Goal: Task Accomplishment & Management: Manage account settings

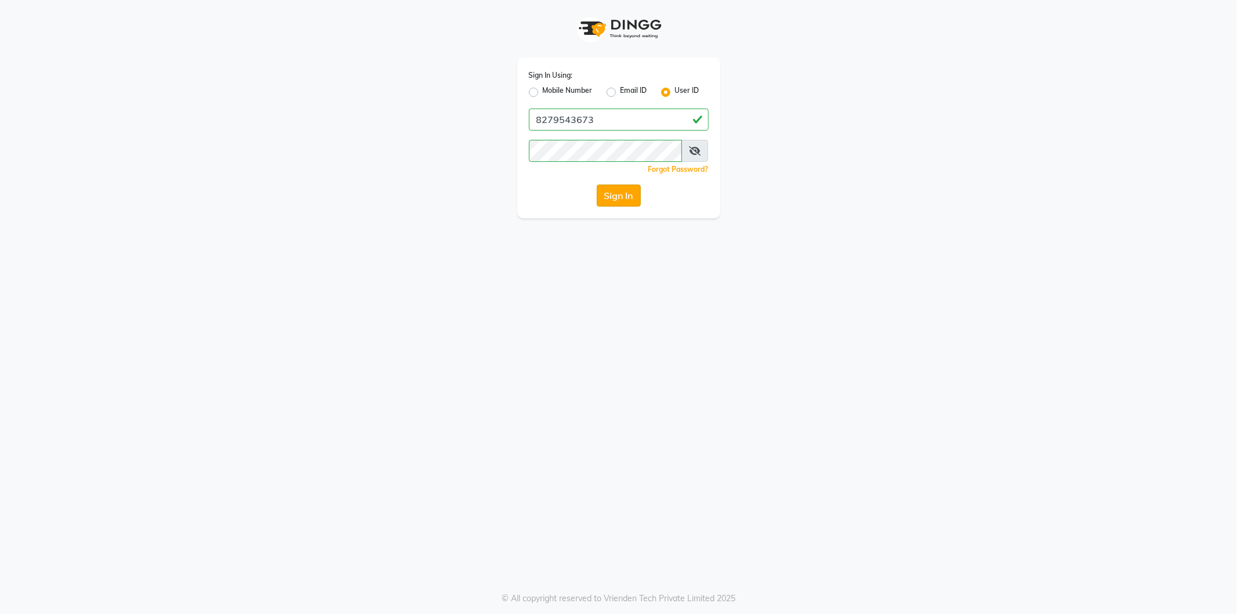
click at [611, 190] on button "Sign In" at bounding box center [619, 195] width 44 height 22
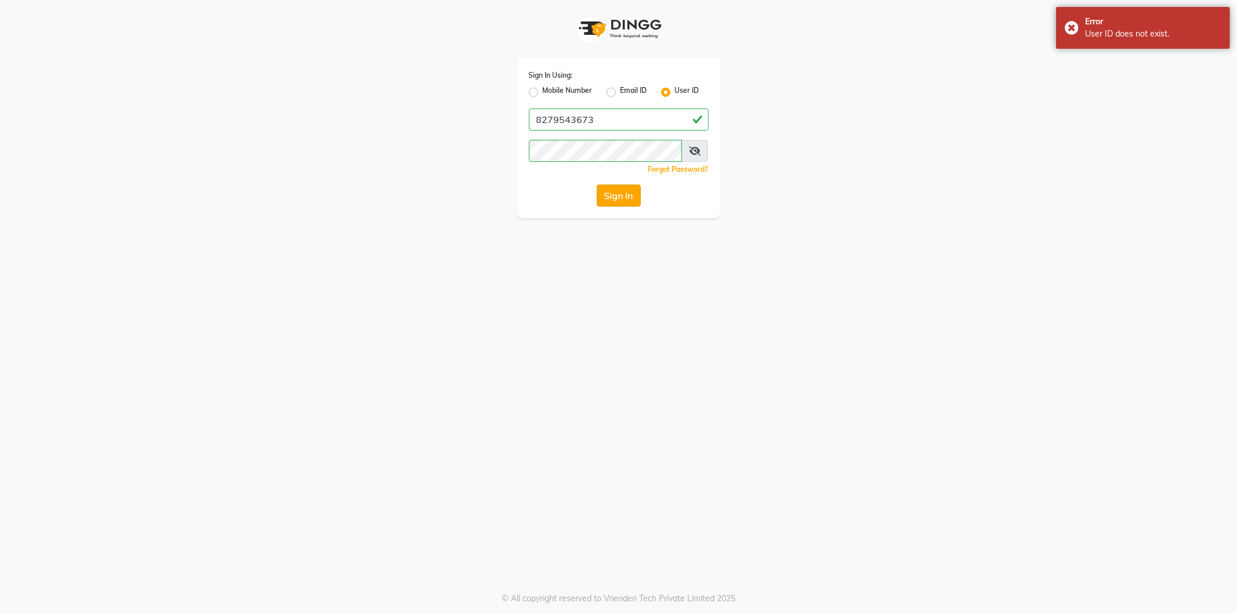
click at [611, 190] on button "Sign In" at bounding box center [619, 195] width 44 height 22
click at [624, 203] on button "Sign In" at bounding box center [619, 195] width 44 height 22
click at [543, 92] on label "Mobile Number" at bounding box center [568, 92] width 50 height 14
click at [543, 92] on input "Mobile Number" at bounding box center [547, 89] width 8 height 8
radio input "true"
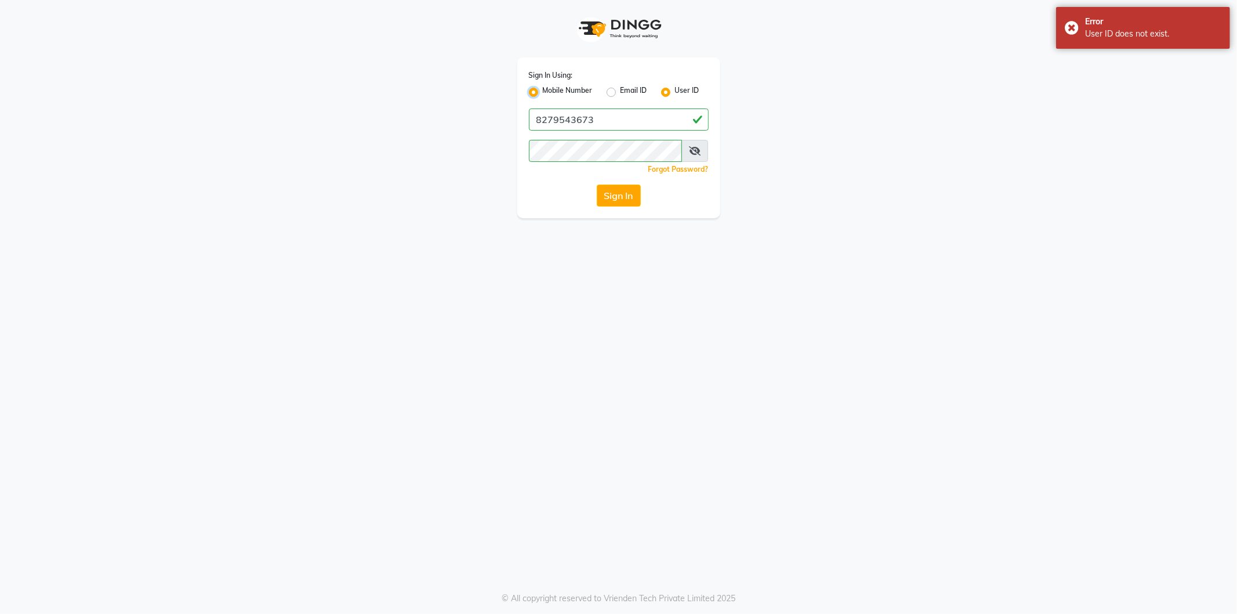
radio input "false"
click at [612, 198] on button "Sign In" at bounding box center [619, 195] width 44 height 22
click at [788, 233] on div "Sign In Using: Mobile Number Email ID User ID Country Code × +91 Remember me Fo…" at bounding box center [618, 307] width 1237 height 614
click at [543, 90] on label "Mobile Number" at bounding box center [568, 92] width 50 height 14
click at [543, 90] on input "Mobile Number" at bounding box center [547, 89] width 8 height 8
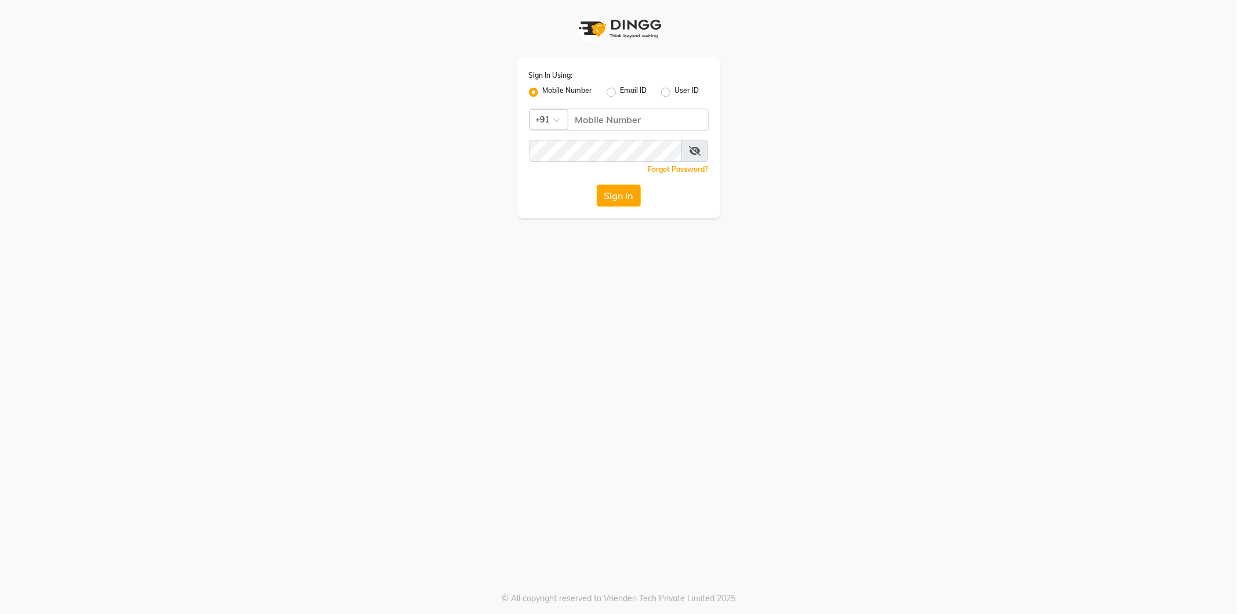
click at [543, 92] on label "Mobile Number" at bounding box center [568, 92] width 50 height 14
click at [543, 92] on input "Mobile Number" at bounding box center [547, 89] width 8 height 8
click at [858, 131] on div "Sign In Using: Mobile Number Email ID User ID Country Code × +91 Remember me Fo…" at bounding box center [618, 109] width 661 height 218
type input "8279543673"
click at [609, 194] on button "Sign In" at bounding box center [619, 195] width 44 height 22
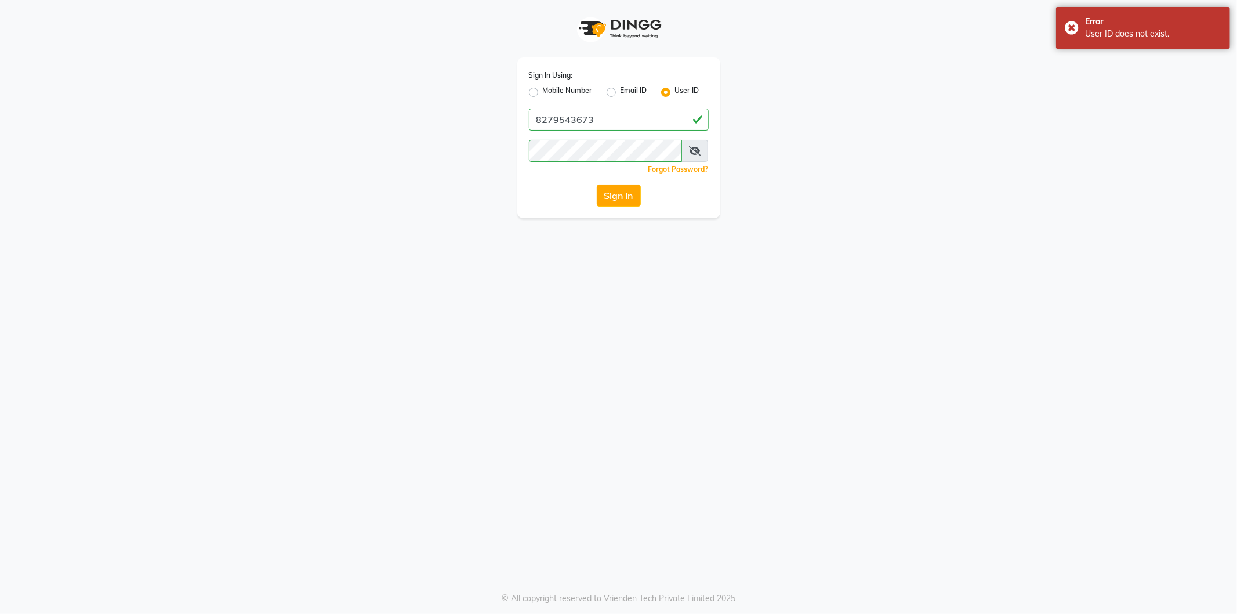
click at [543, 88] on label "Mobile Number" at bounding box center [568, 92] width 50 height 14
click at [543, 88] on input "Mobile Number" at bounding box center [547, 89] width 8 height 8
radio input "true"
radio input "false"
click at [617, 200] on button "Sign In" at bounding box center [619, 195] width 44 height 22
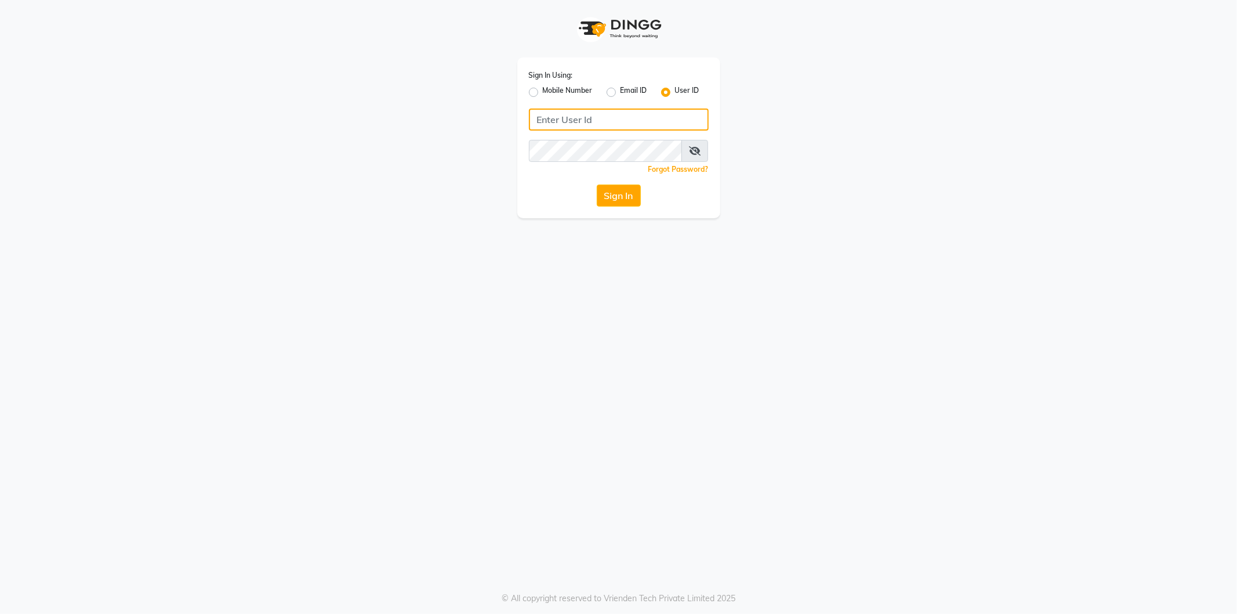
type input "8279543673"
click at [691, 149] on icon at bounding box center [695, 150] width 12 height 9
click at [635, 190] on button "Sign In" at bounding box center [619, 195] width 44 height 22
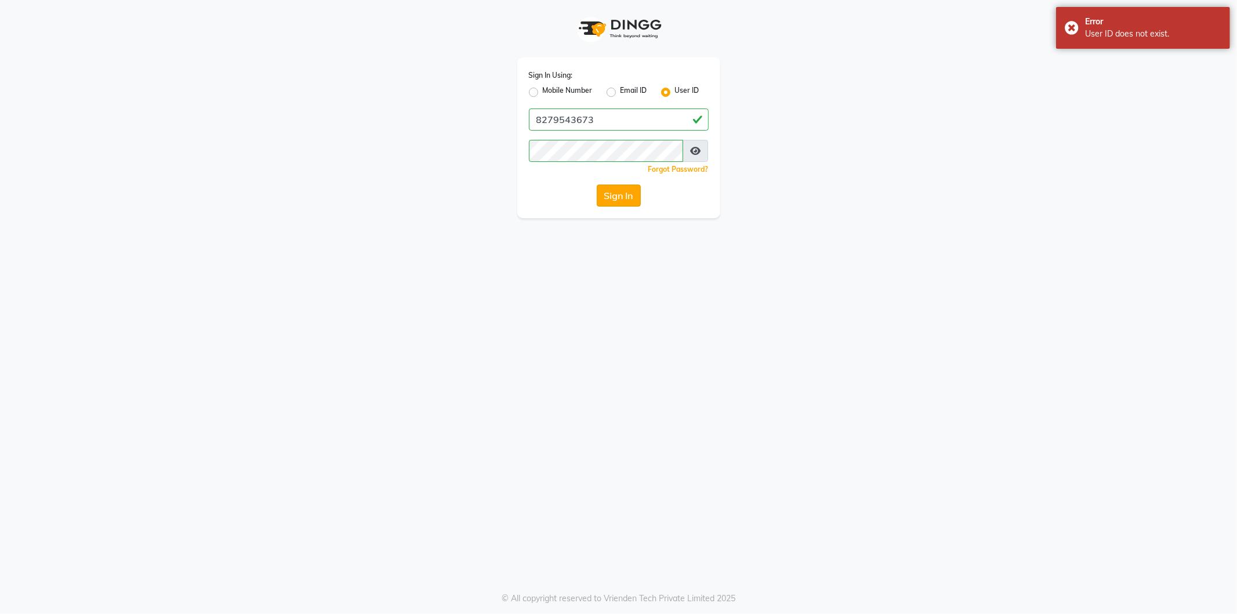
click at [615, 193] on button "Sign In" at bounding box center [619, 195] width 44 height 22
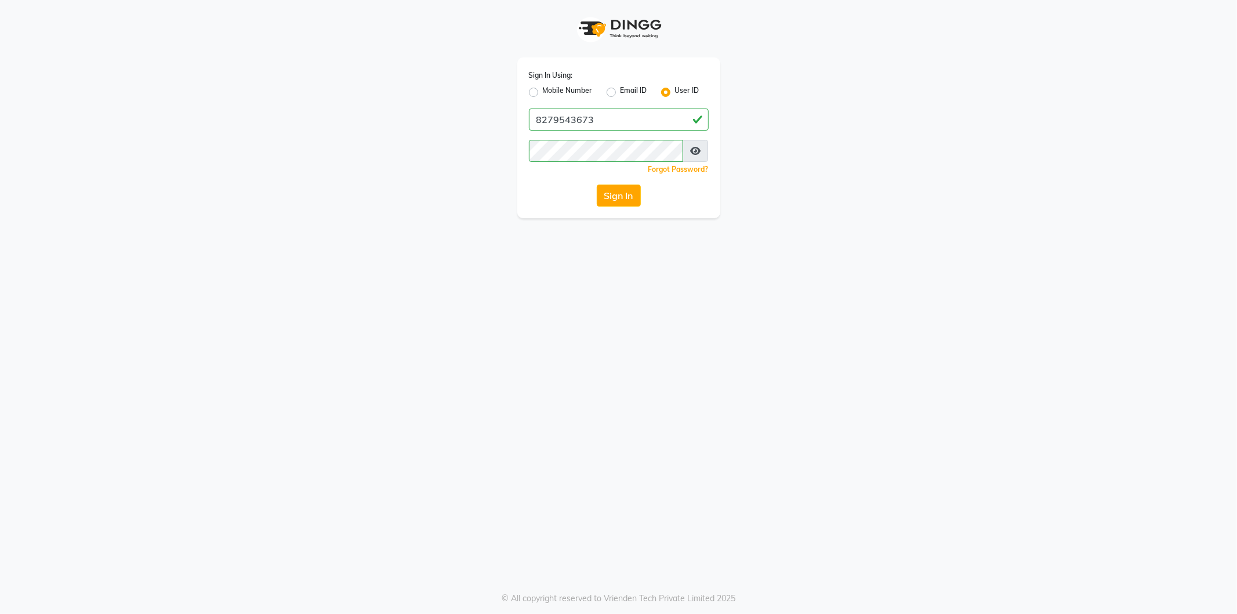
click at [543, 90] on label "Mobile Number" at bounding box center [568, 92] width 50 height 14
click at [543, 90] on input "Mobile Number" at bounding box center [547, 89] width 8 height 8
radio input "true"
radio input "false"
click at [698, 119] on input "Username" at bounding box center [638, 119] width 141 height 22
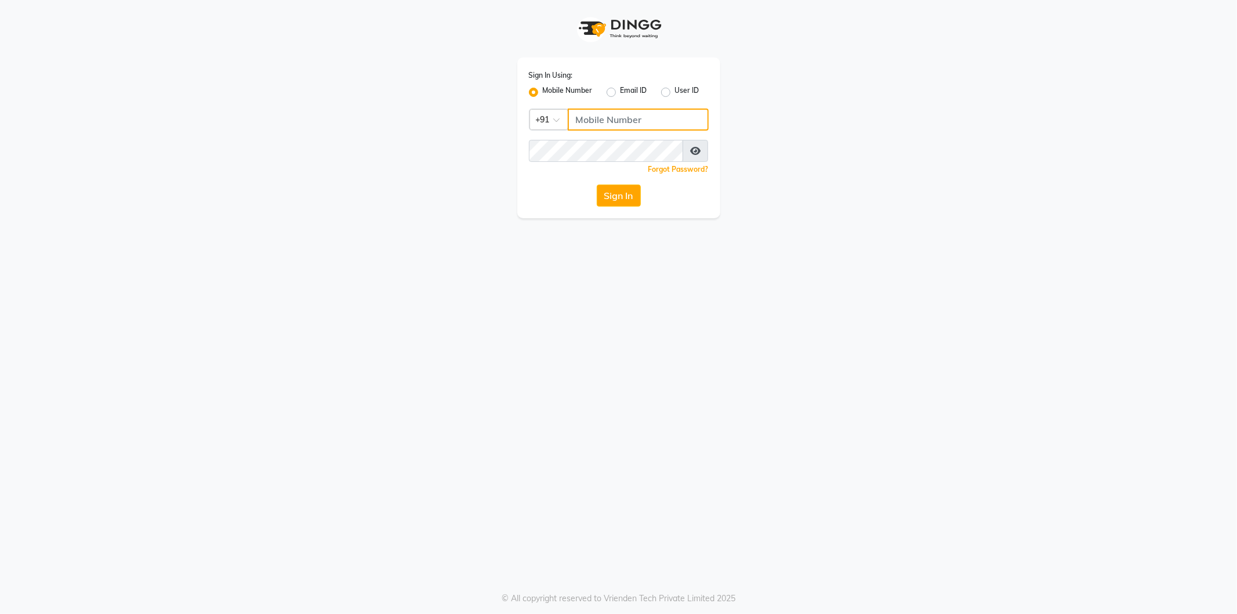
type input "8279543673"
click at [629, 201] on button "Sign In" at bounding box center [619, 195] width 44 height 22
